Goal: Task Accomplishment & Management: Use online tool/utility

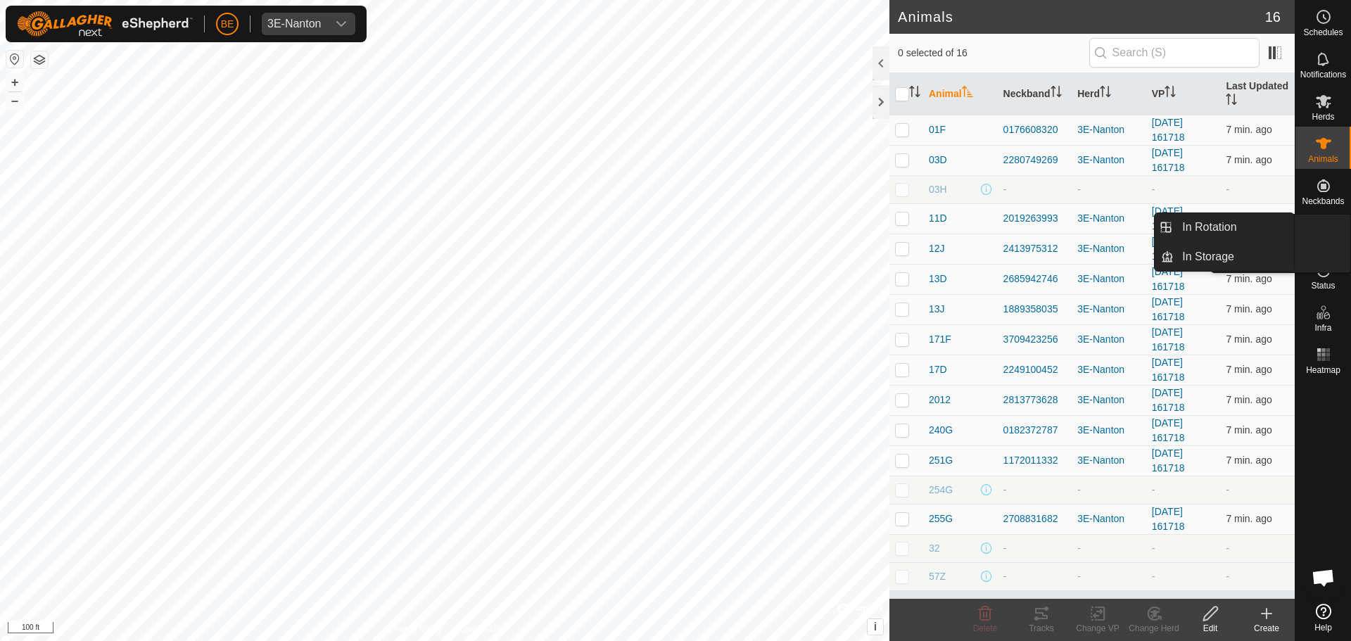
click at [1330, 229] on icon at bounding box center [1323, 227] width 17 height 17
click at [1218, 231] on link "In Rotation" at bounding box center [1233, 227] width 120 height 28
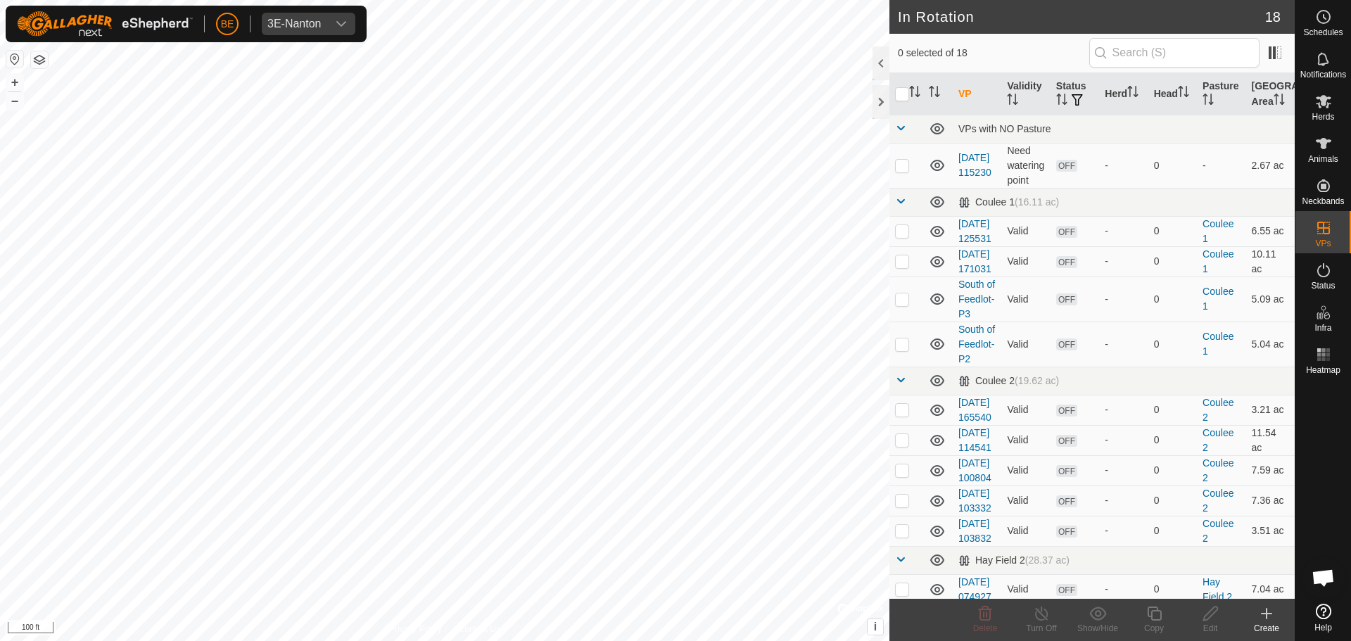
click at [1271, 627] on div "Create" at bounding box center [1266, 628] width 56 height 13
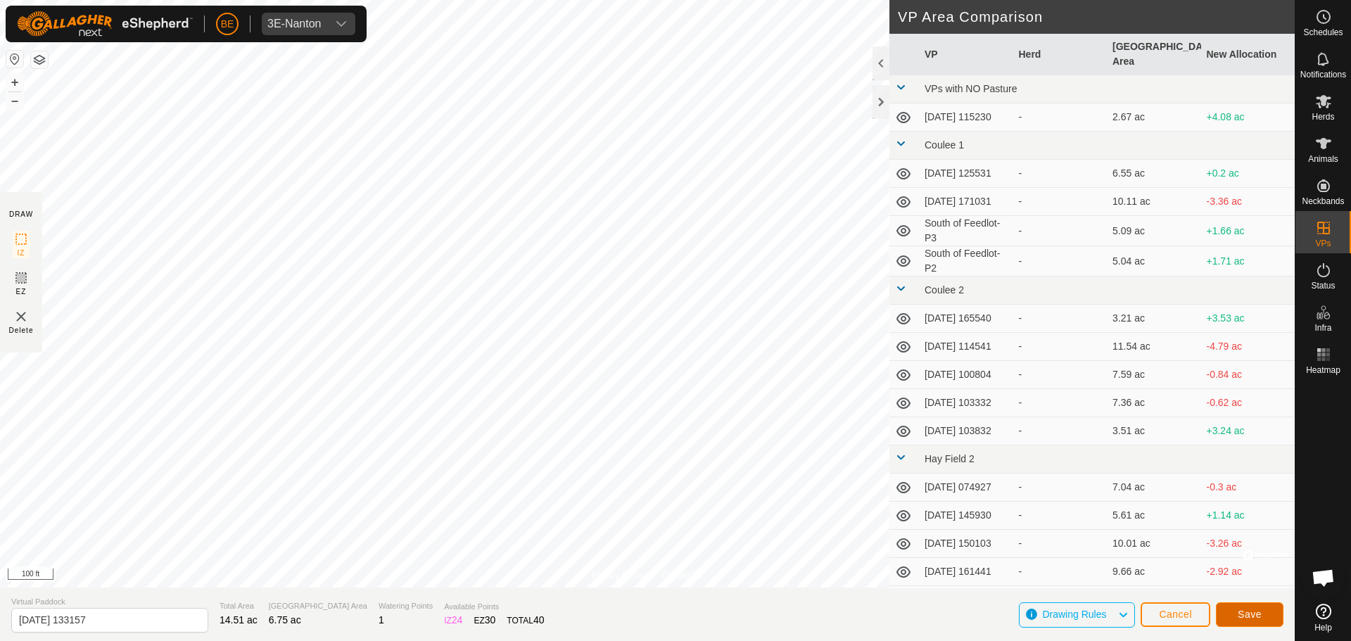
click at [1261, 617] on span "Save" at bounding box center [1249, 614] width 24 height 11
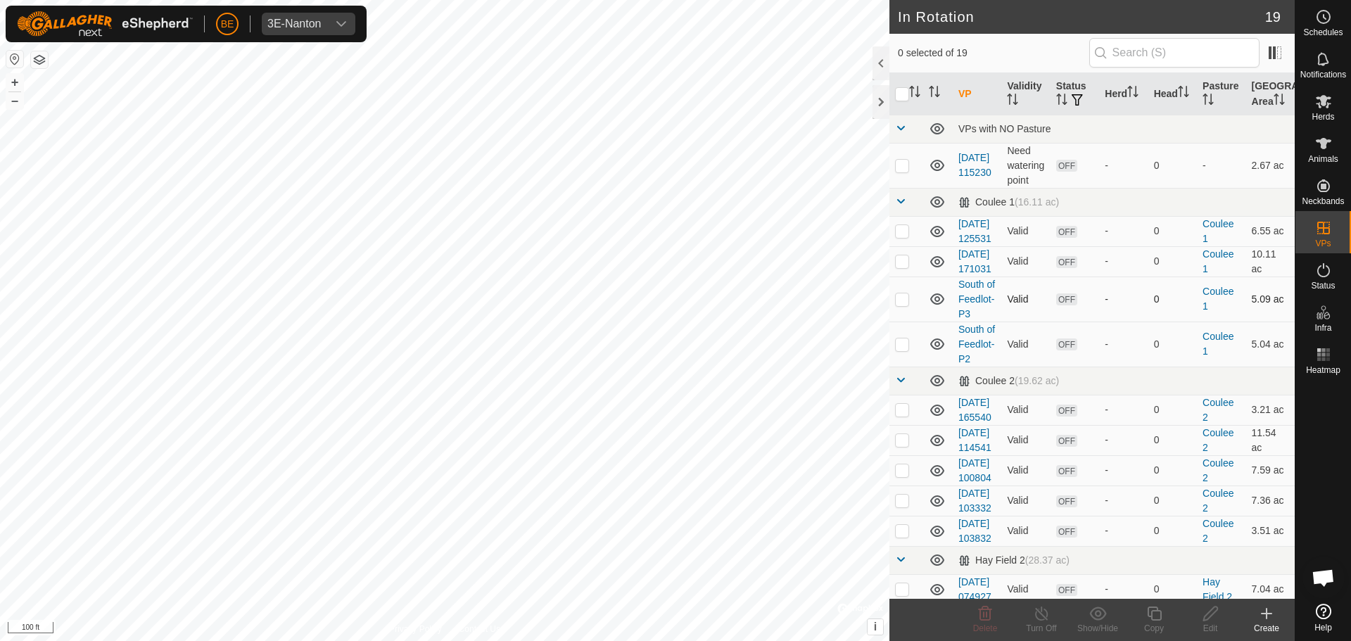
checkbox input "true"
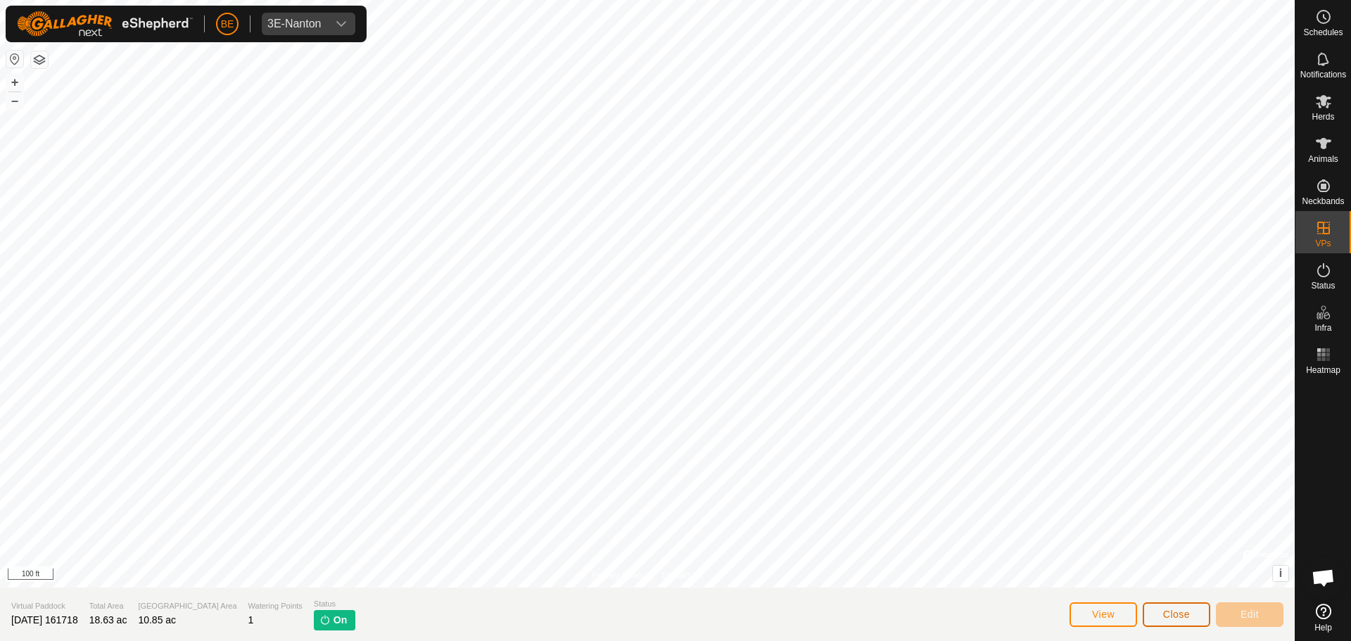
click at [1192, 611] on button "Close" at bounding box center [1176, 614] width 68 height 25
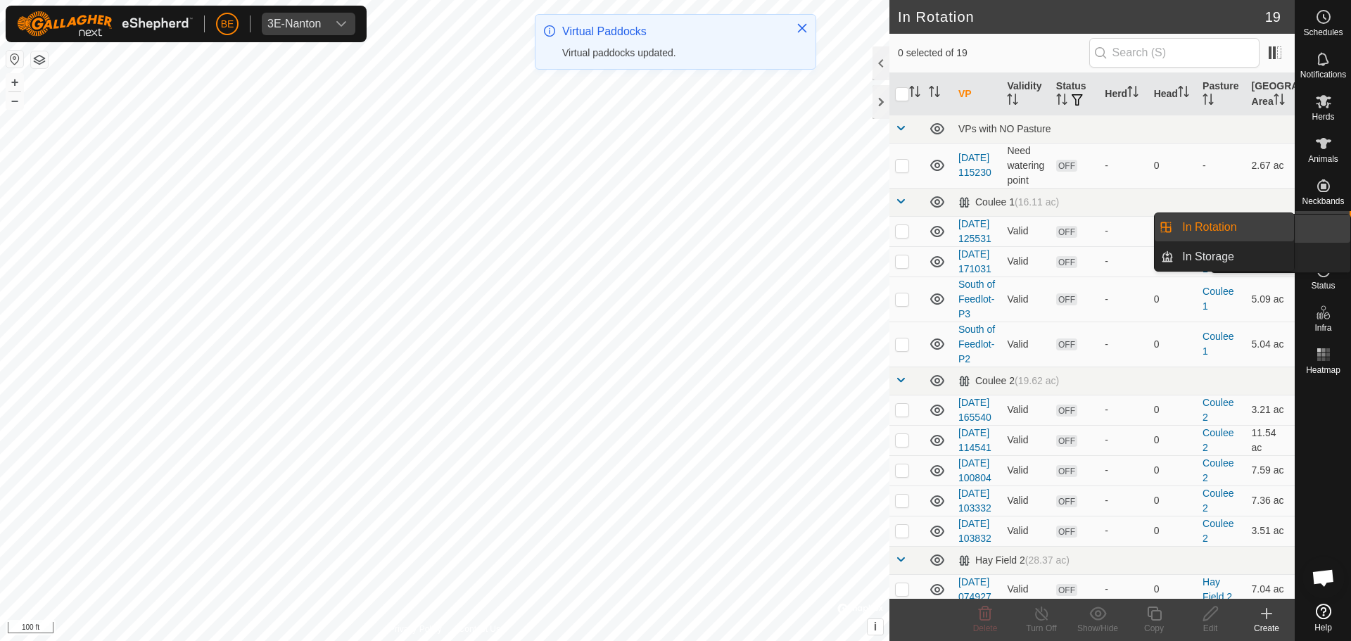
click at [1330, 243] on span "VPs" at bounding box center [1322, 243] width 15 height 8
click at [1221, 231] on link "In Rotation" at bounding box center [1233, 227] width 120 height 28
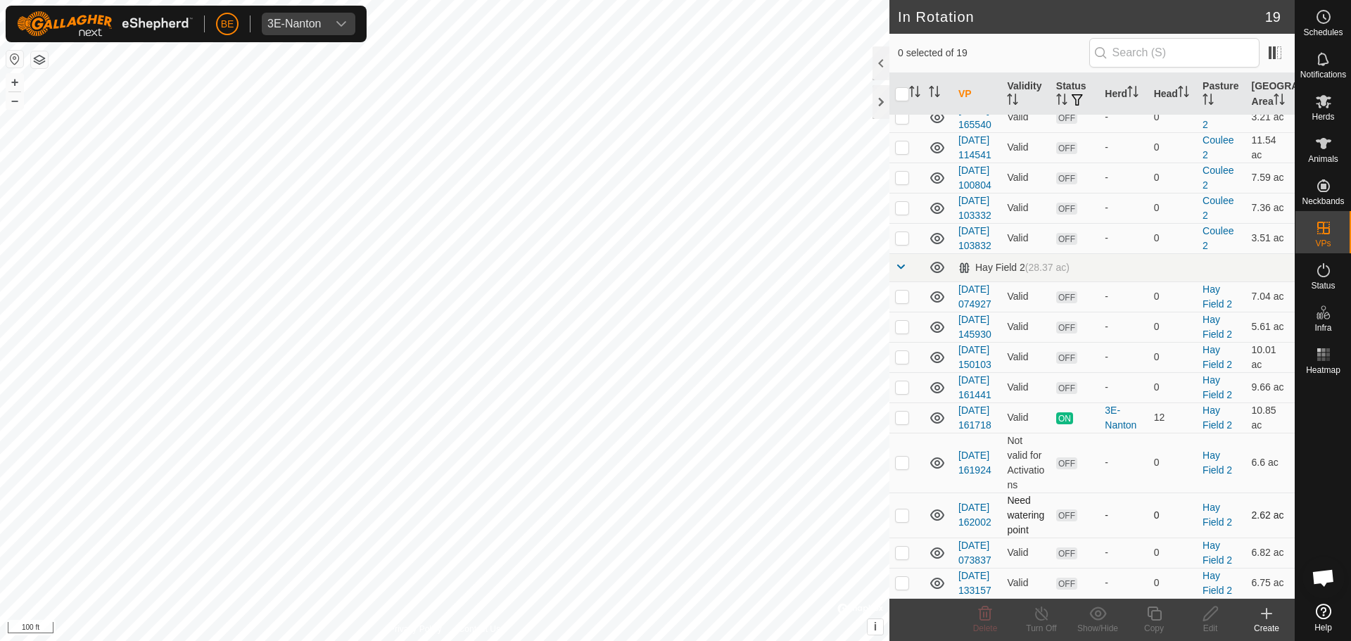
scroll to position [529, 0]
click at [901, 381] on p-checkbox at bounding box center [902, 386] width 14 height 11
checkbox input "true"
click at [900, 351] on p-checkbox at bounding box center [902, 356] width 14 height 11
checkbox input "true"
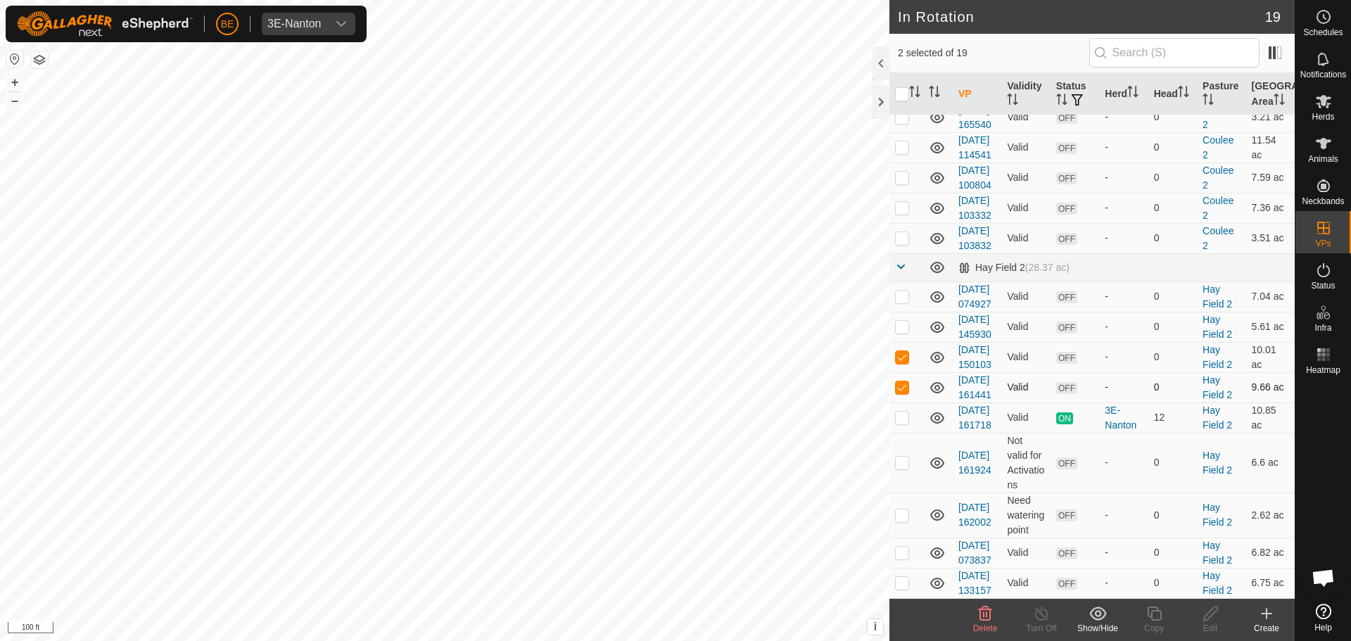
click at [900, 381] on p-checkbox at bounding box center [902, 386] width 14 height 11
checkbox input "false"
click at [905, 351] on p-checkbox at bounding box center [902, 356] width 14 height 11
checkbox input "false"
click at [896, 402] on td at bounding box center [906, 417] width 34 height 30
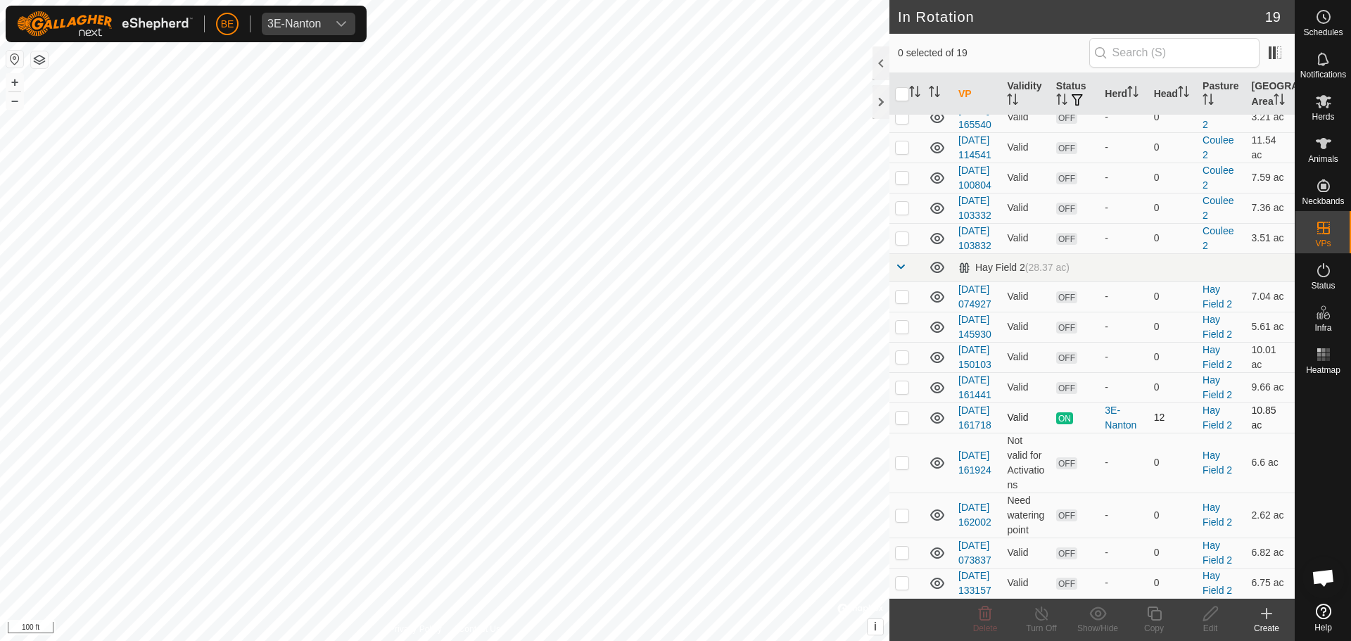
checkbox input "true"
click at [898, 457] on p-checkbox at bounding box center [902, 462] width 14 height 11
checkbox input "true"
click at [893, 402] on td at bounding box center [906, 417] width 34 height 30
checkbox input "false"
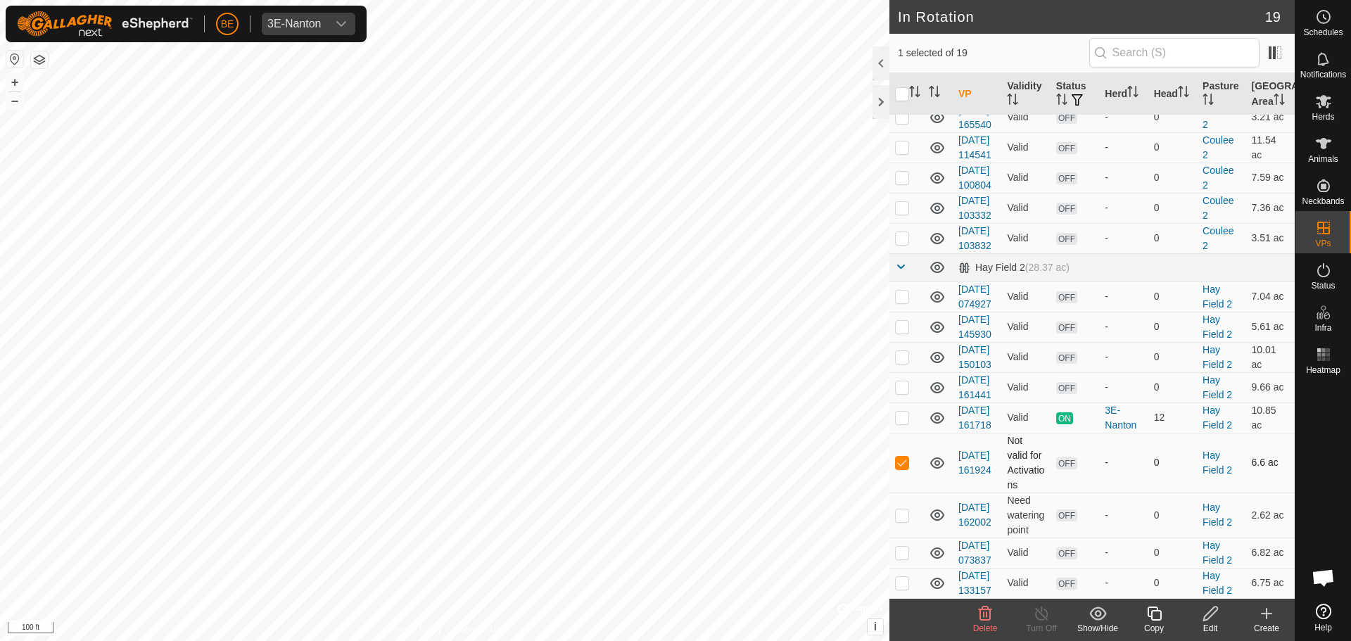
click at [897, 457] on p-checkbox at bounding box center [902, 462] width 14 height 11
checkbox input "false"
click at [899, 509] on p-checkbox at bounding box center [902, 514] width 14 height 11
checkbox input "false"
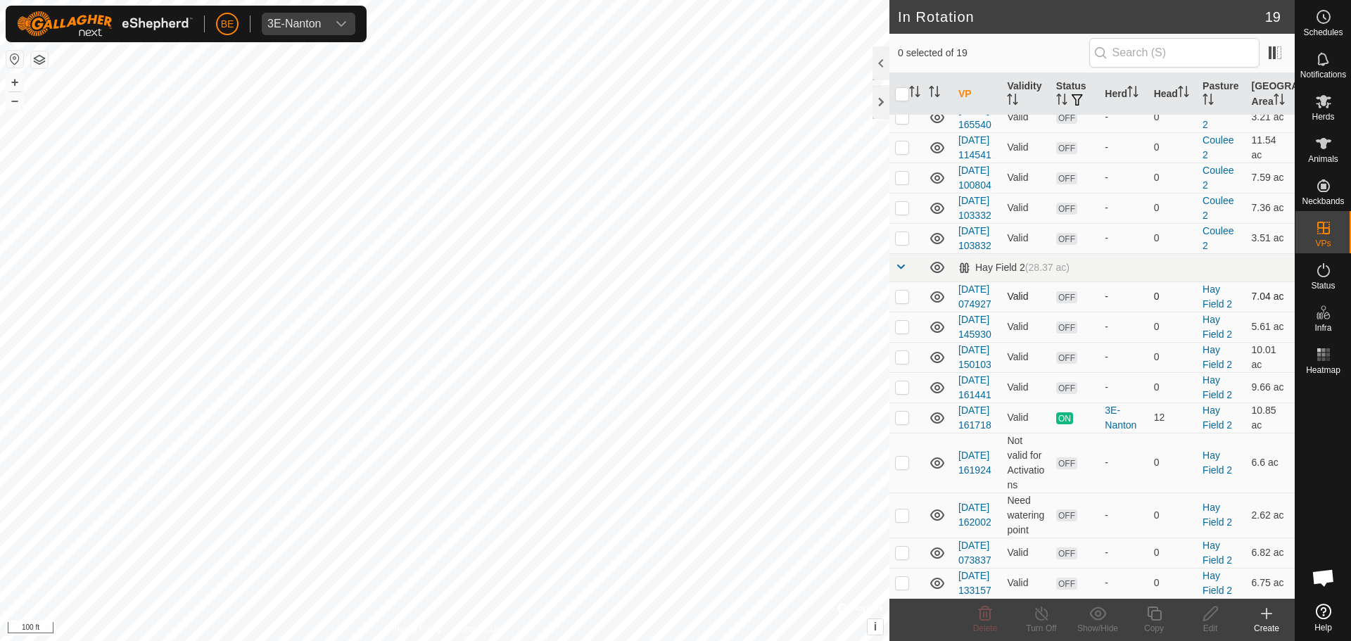
click at [906, 281] on td at bounding box center [906, 296] width 34 height 30
checkbox input "false"
click at [894, 312] on td at bounding box center [906, 327] width 34 height 30
click at [900, 321] on p-checkbox at bounding box center [902, 326] width 14 height 11
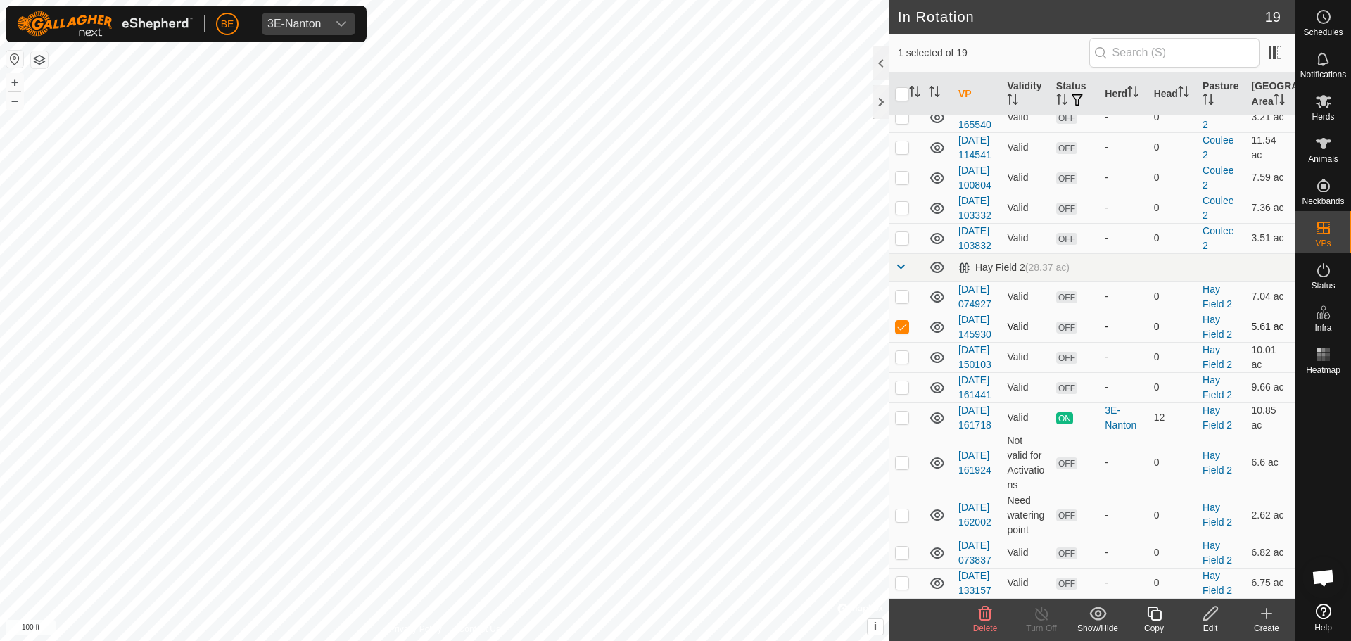
checkbox input "false"
click at [897, 351] on p-checkbox at bounding box center [902, 356] width 14 height 11
click at [908, 351] on p-checkbox at bounding box center [902, 356] width 14 height 11
checkbox input "false"
click at [896, 381] on p-checkbox at bounding box center [902, 386] width 14 height 11
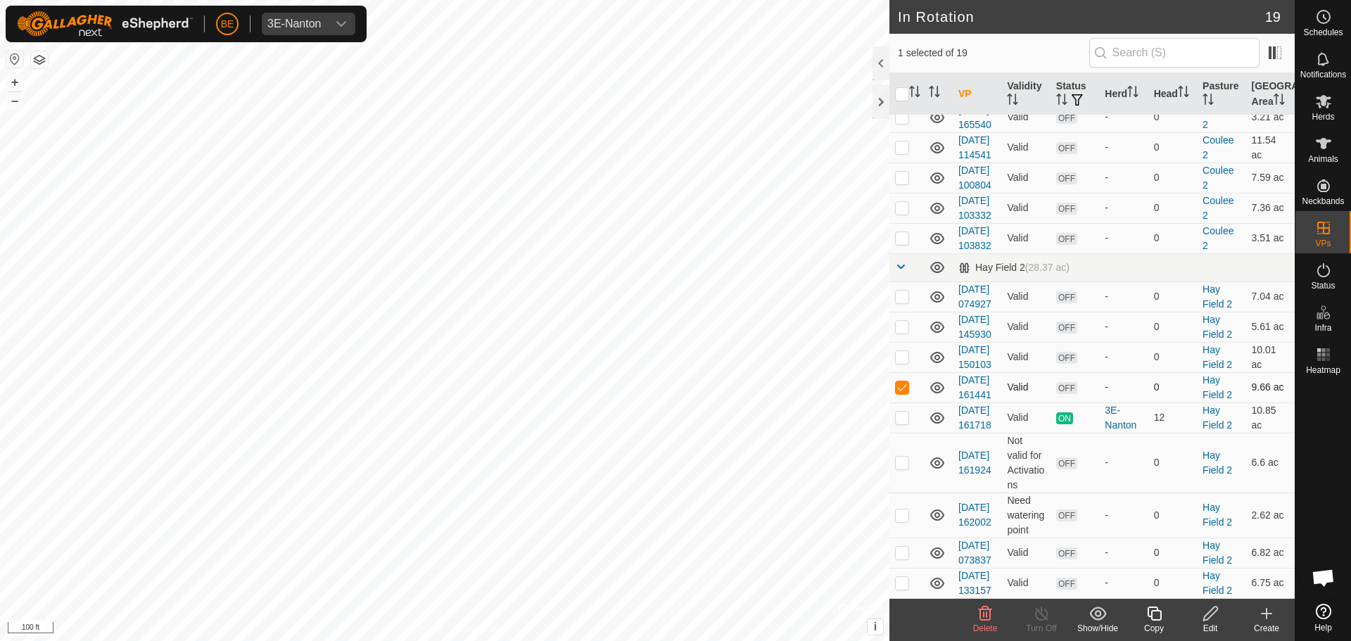
drag, startPoint x: 900, startPoint y: 334, endPoint x: 899, endPoint y: 341, distance: 7.2
click at [900, 381] on p-checkbox at bounding box center [902, 386] width 14 height 11
checkbox input "false"
click at [900, 402] on td at bounding box center [906, 417] width 34 height 30
click at [903, 412] on p-checkbox at bounding box center [902, 417] width 14 height 11
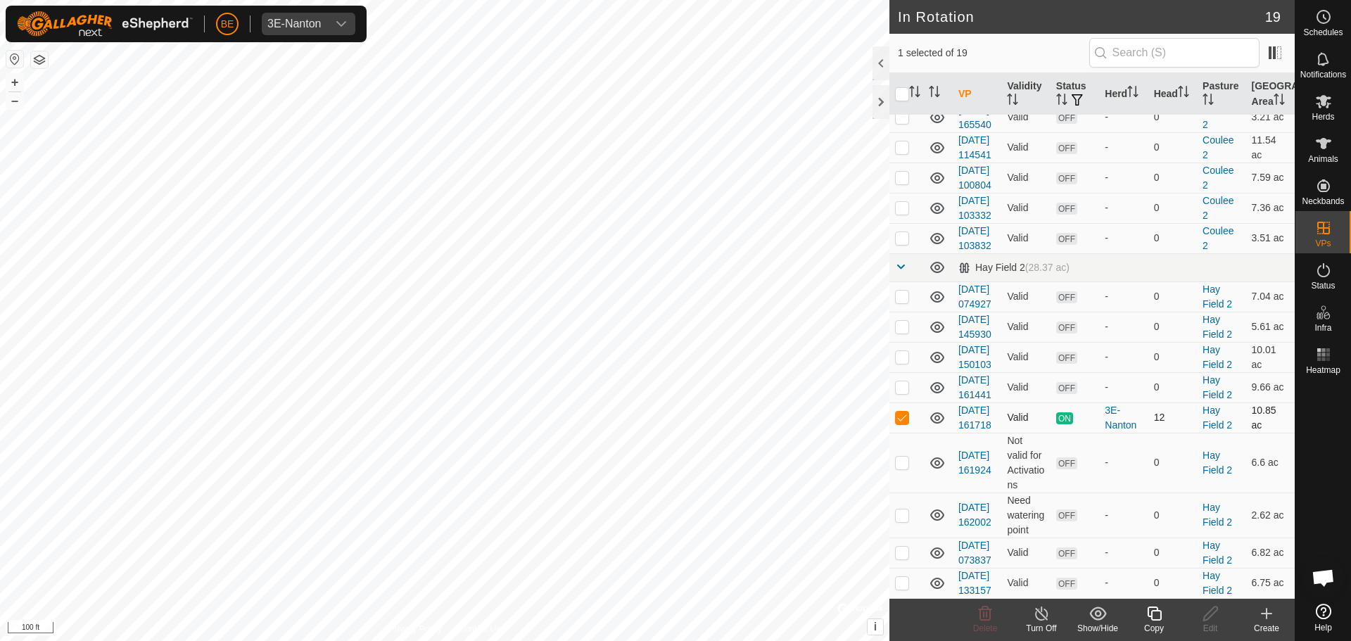
checkbox input "false"
click at [903, 457] on p-checkbox at bounding box center [902, 462] width 14 height 11
checkbox input "true"
click at [898, 509] on p-checkbox at bounding box center [902, 514] width 14 height 11
checkbox input "true"
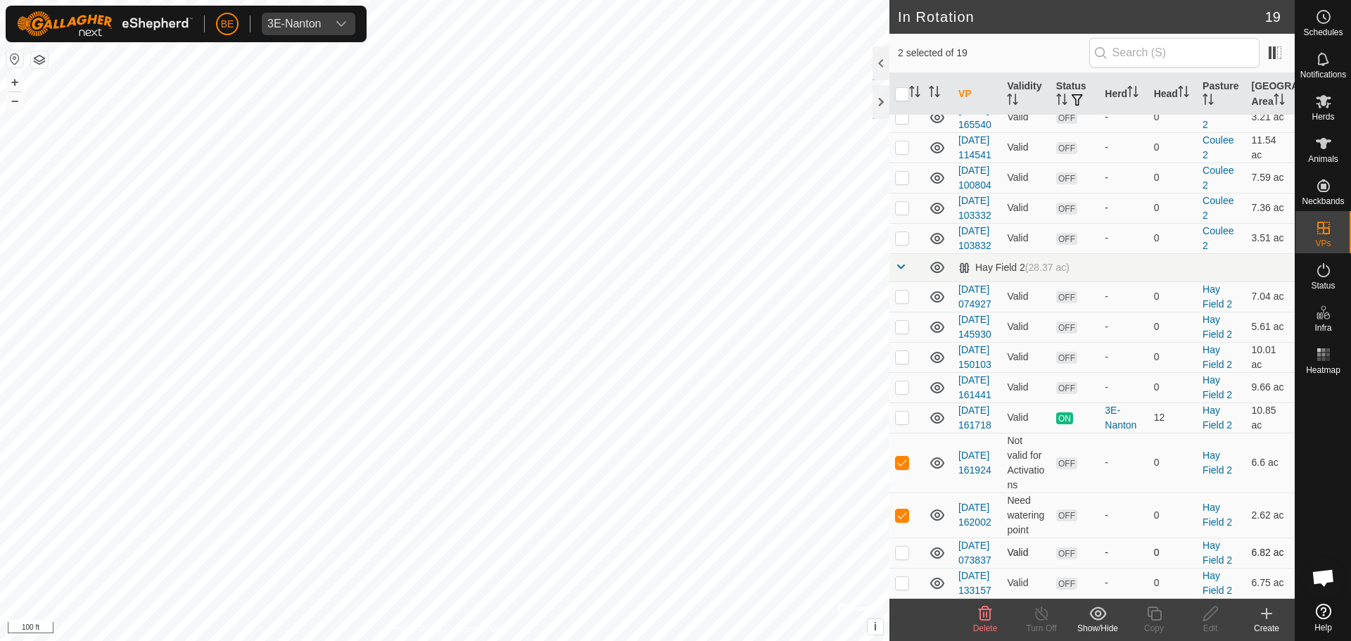
click at [902, 547] on p-checkbox at bounding box center [902, 552] width 14 height 11
checkbox input "true"
click at [902, 439] on td at bounding box center [906, 463] width 34 height 60
checkbox input "false"
click at [900, 509] on p-checkbox at bounding box center [902, 514] width 14 height 11
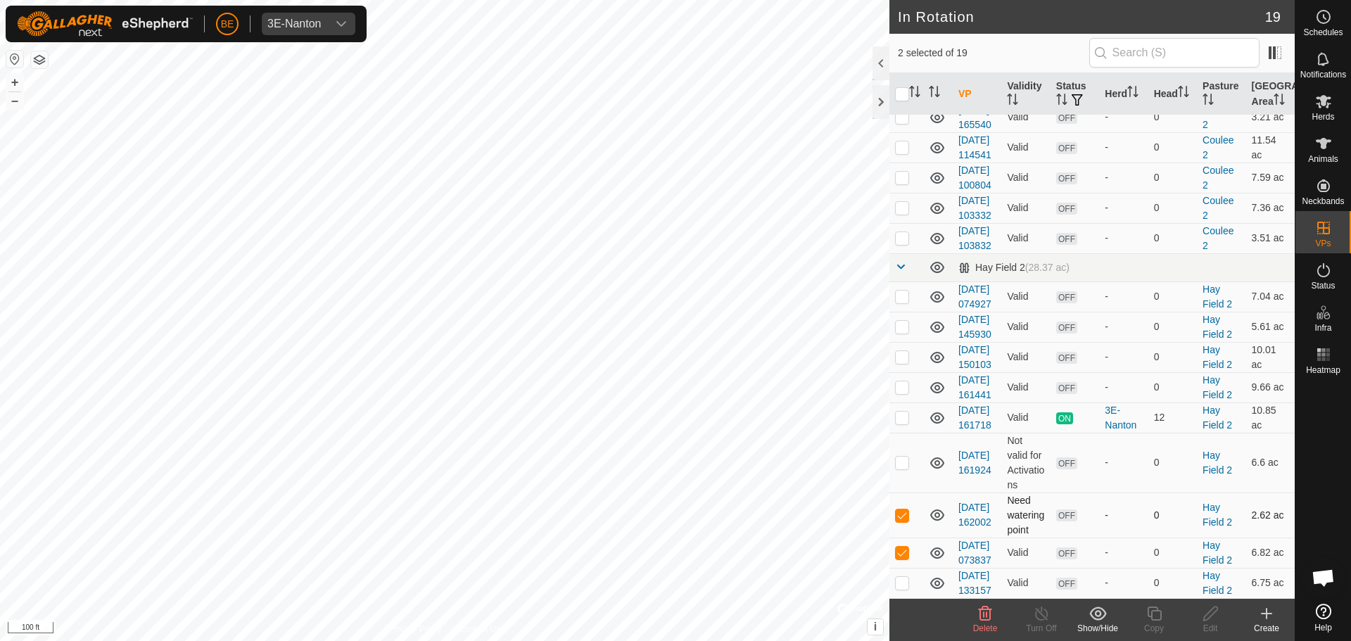
checkbox input "false"
click at [1211, 618] on icon at bounding box center [1211, 613] width 18 height 17
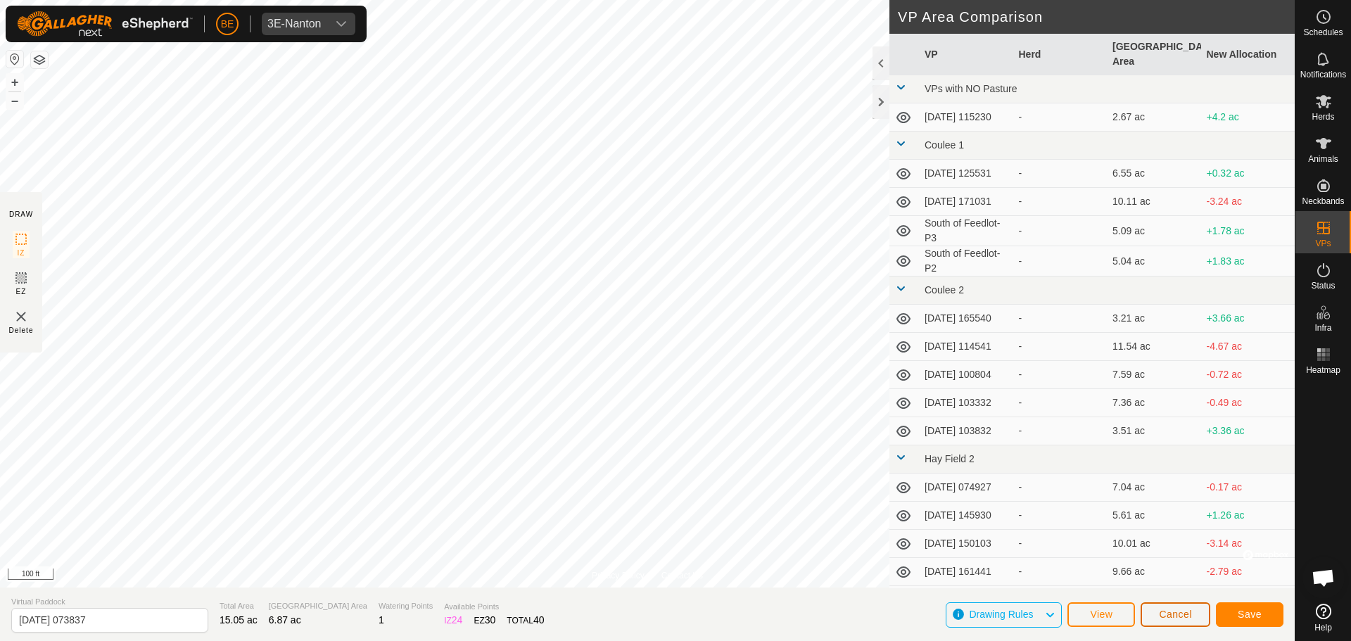
click at [1189, 613] on span "Cancel" at bounding box center [1175, 614] width 33 height 11
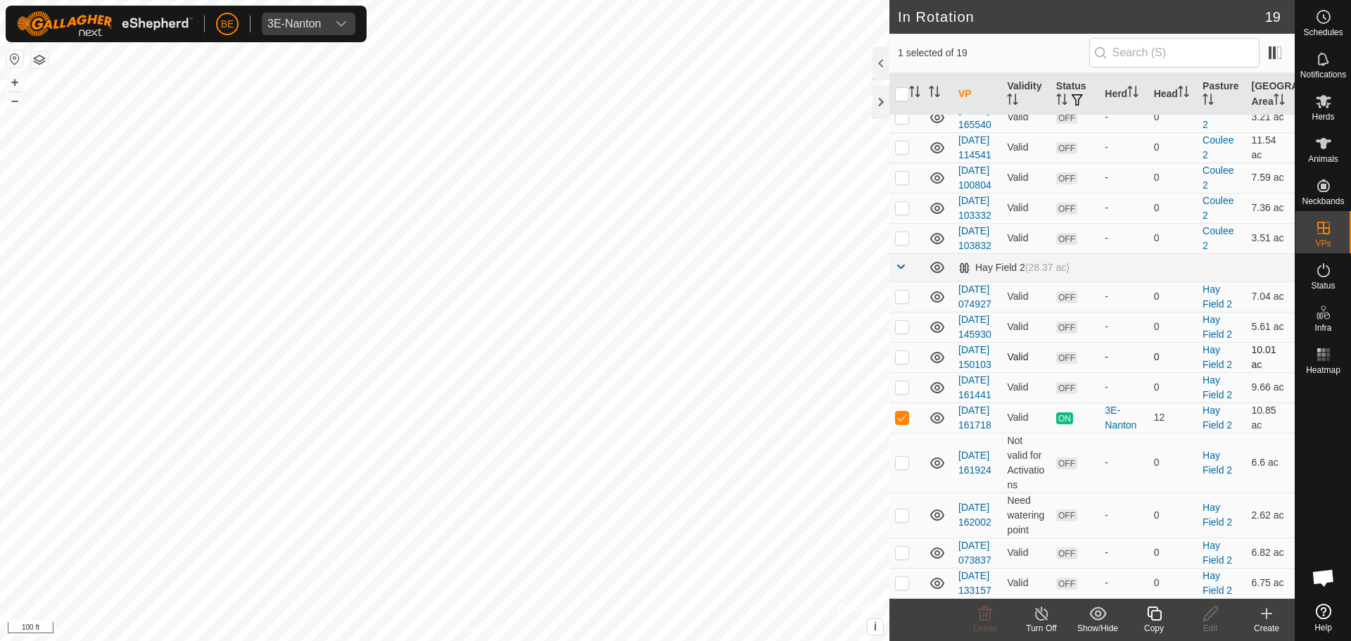
scroll to position [529, 0]
click at [902, 412] on p-checkbox at bounding box center [902, 417] width 14 height 11
checkbox input "false"
click at [903, 577] on p-checkbox at bounding box center [902, 582] width 14 height 11
checkbox input "true"
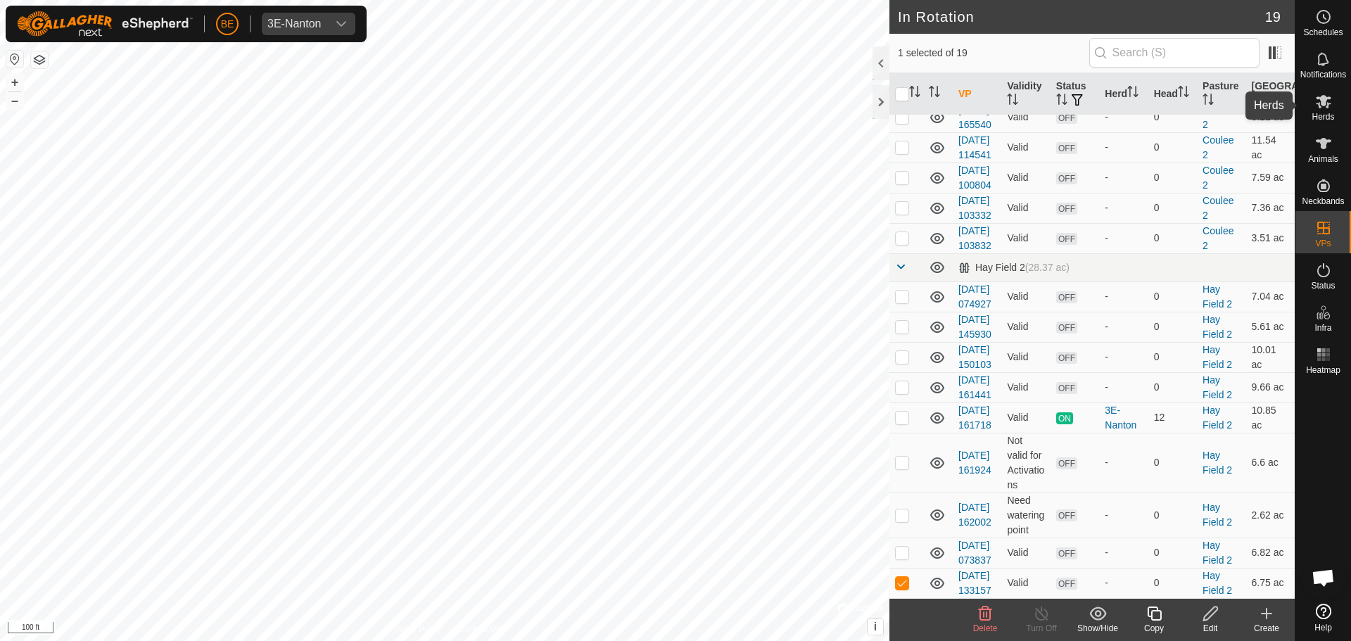
click at [1316, 103] on icon at bounding box center [1323, 101] width 17 height 17
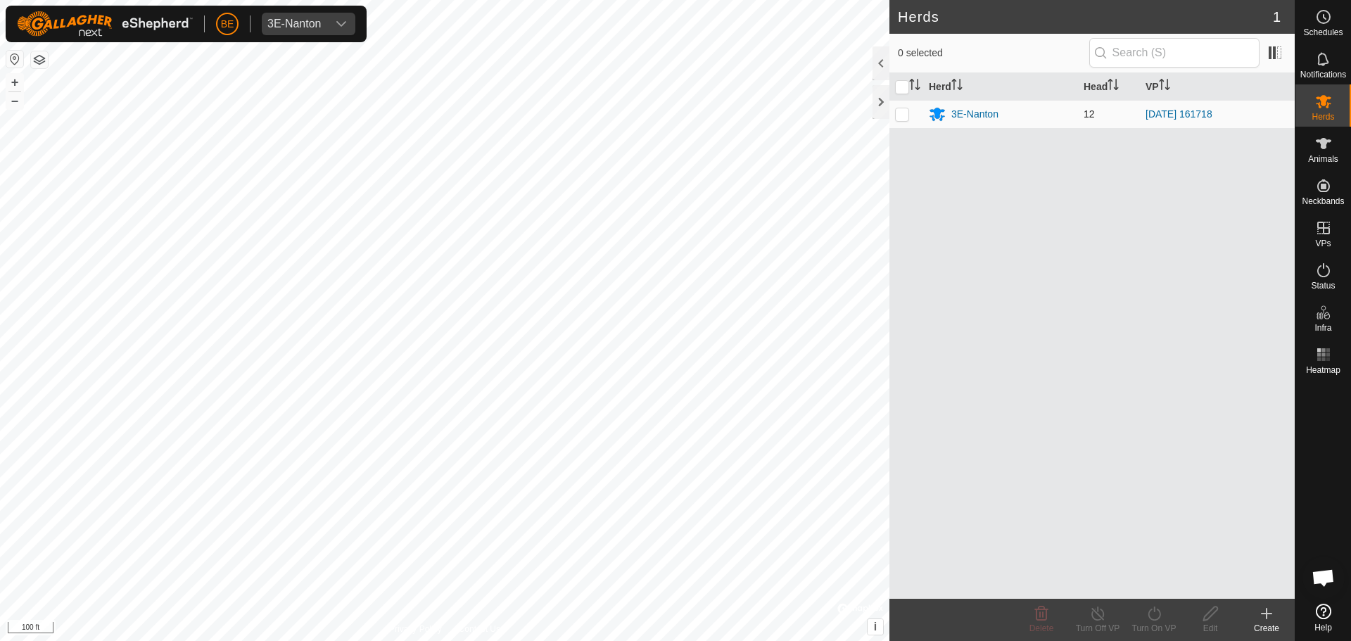
click at [901, 118] on p-checkbox at bounding box center [902, 113] width 14 height 11
checkbox input "true"
click at [1160, 621] on icon at bounding box center [1154, 613] width 18 height 17
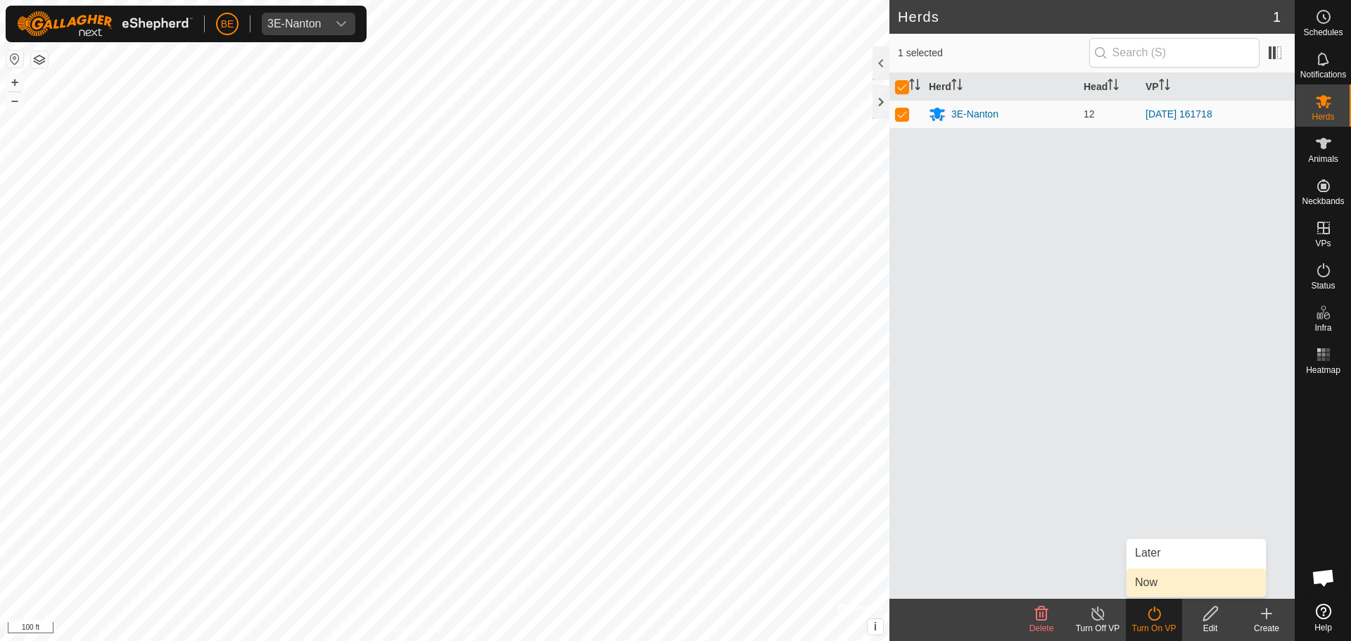
click at [1160, 578] on link "Now" at bounding box center [1195, 582] width 139 height 28
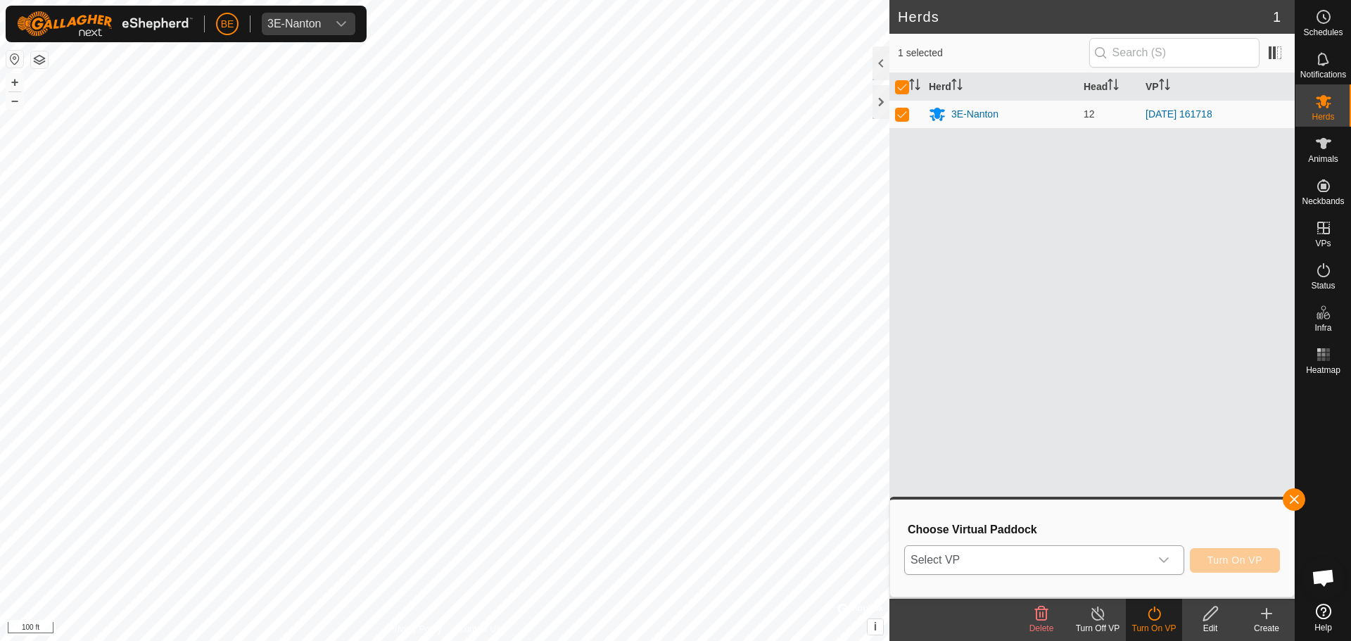
click at [1152, 571] on div "dropdown trigger" at bounding box center [1164, 560] width 28 height 28
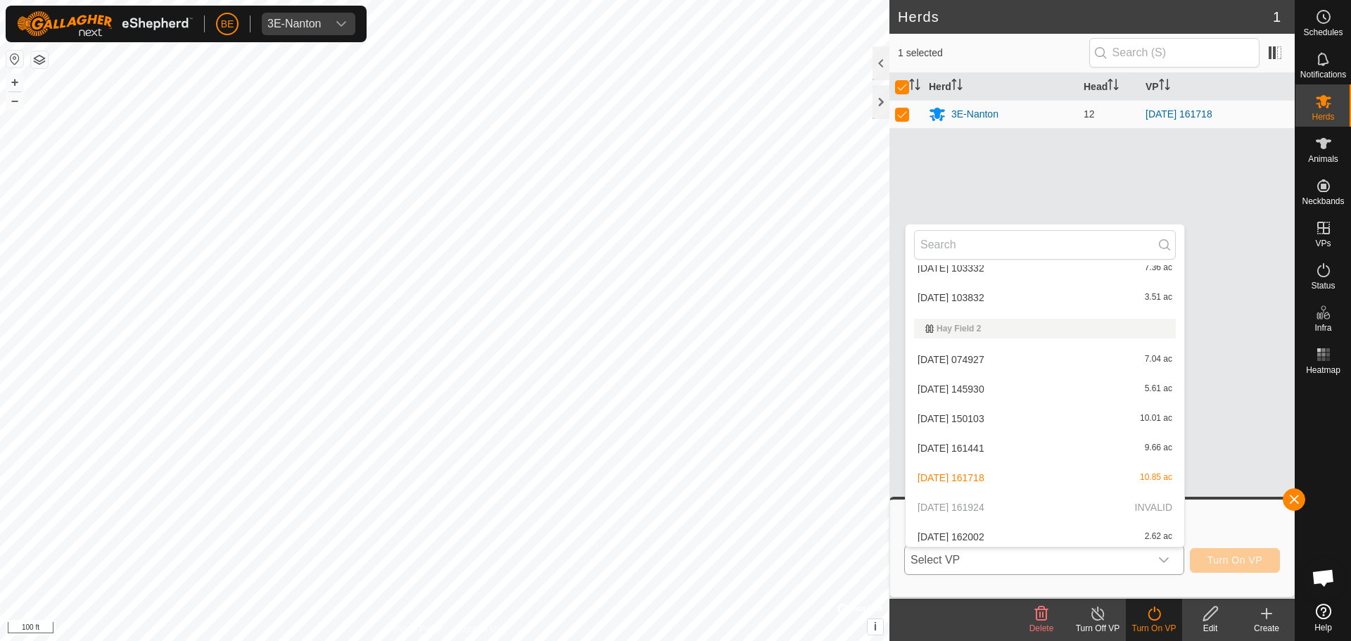
scroll to position [408, 0]
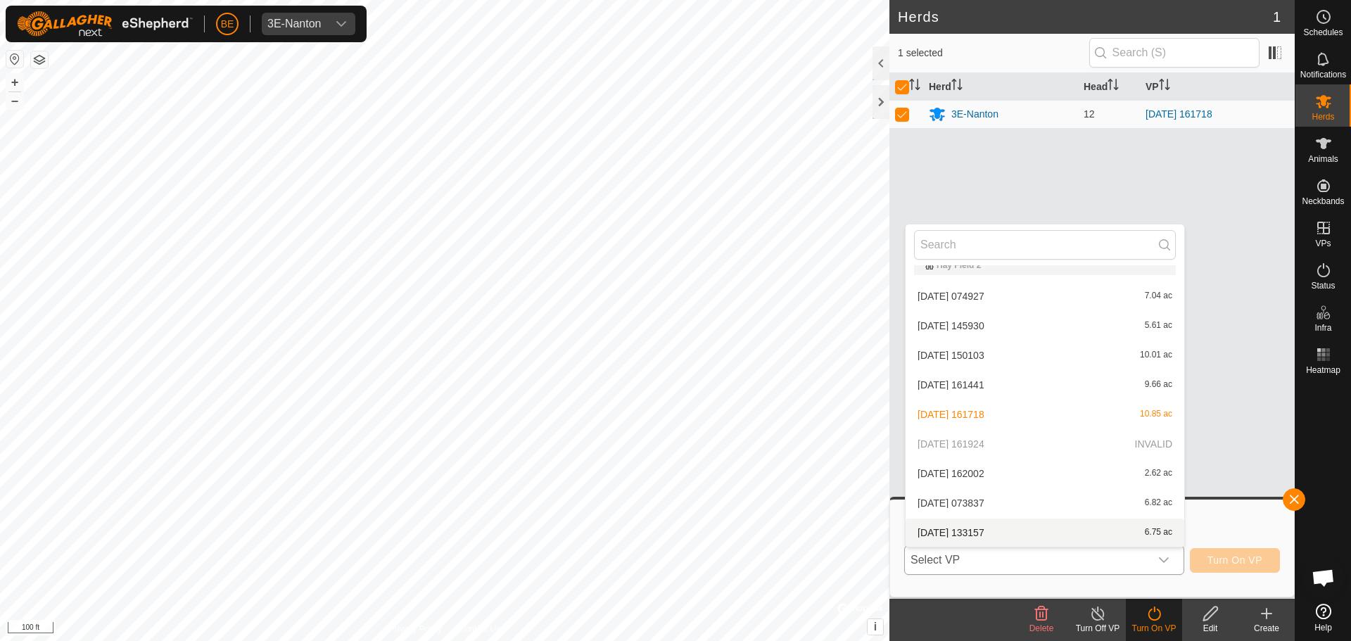
click at [1004, 534] on li "[DATE] 133157 6.75 ac" at bounding box center [1044, 532] width 279 height 28
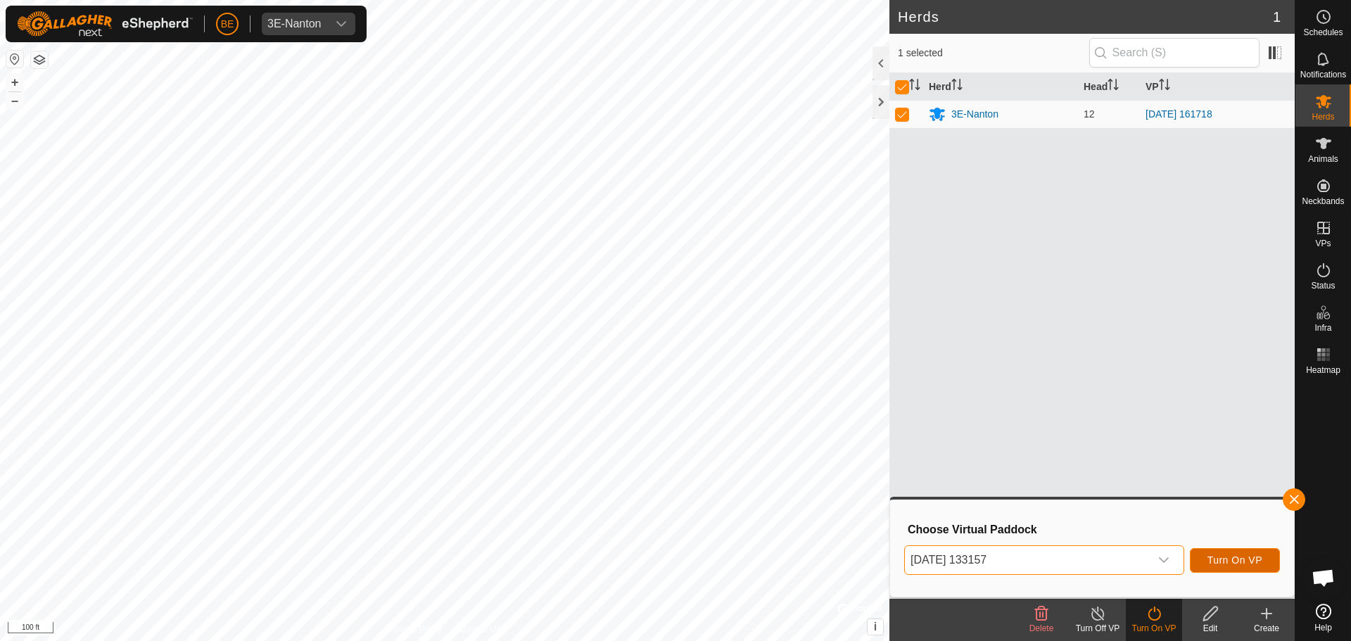
click at [1251, 561] on span "Turn On VP" at bounding box center [1234, 559] width 55 height 11
